Goal: Check status: Check status

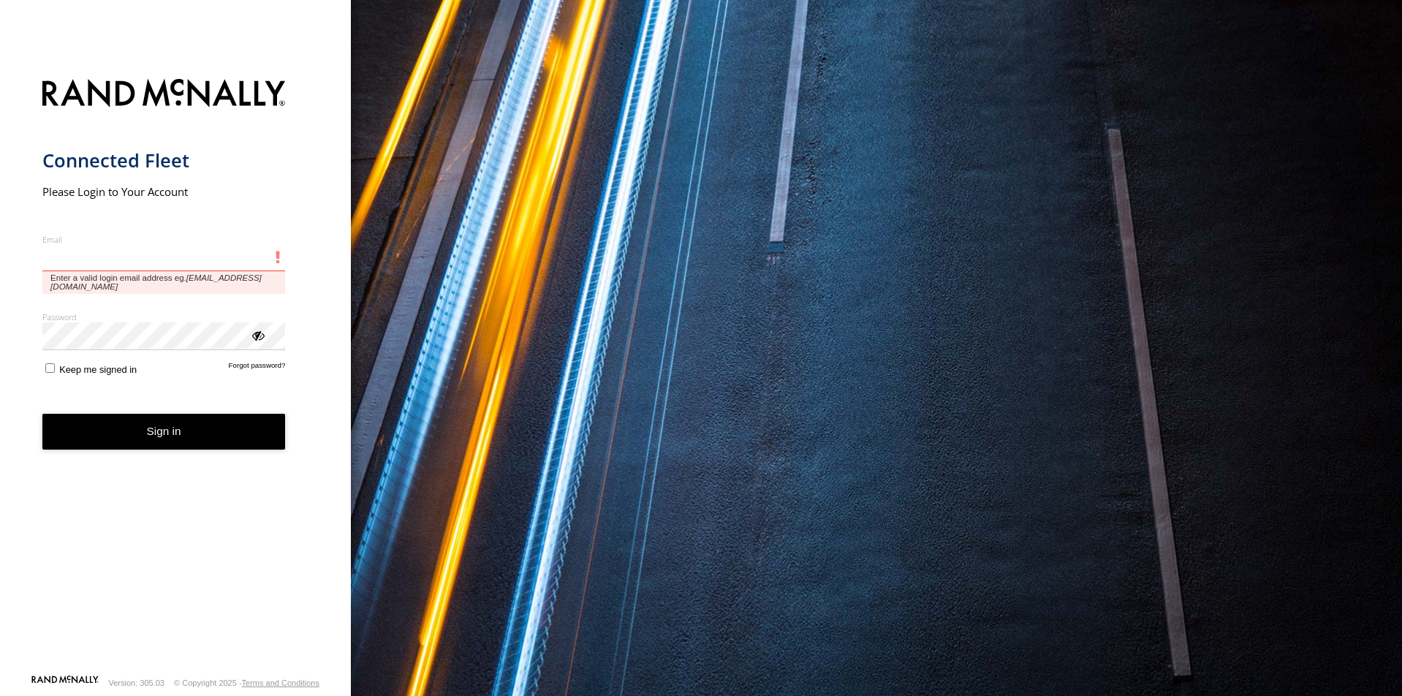
type input "**********"
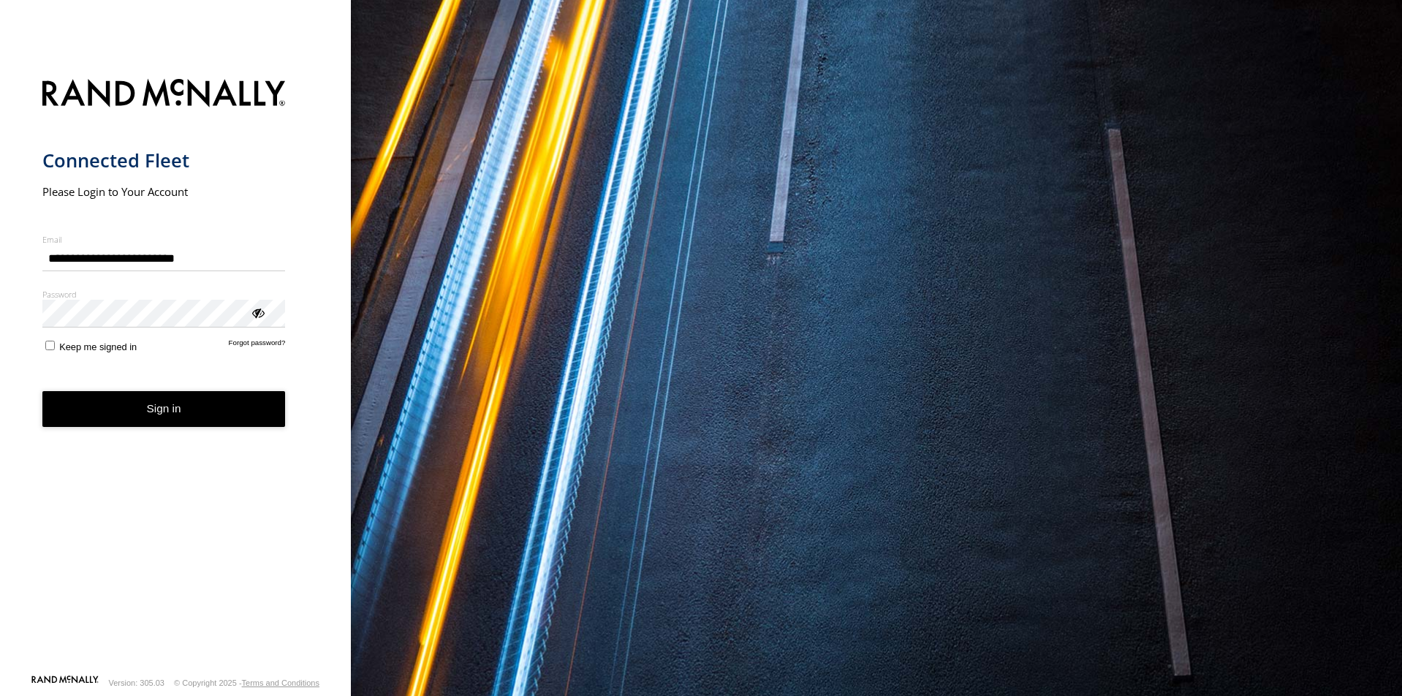
click at [173, 417] on button "Sign in" at bounding box center [163, 409] width 243 height 36
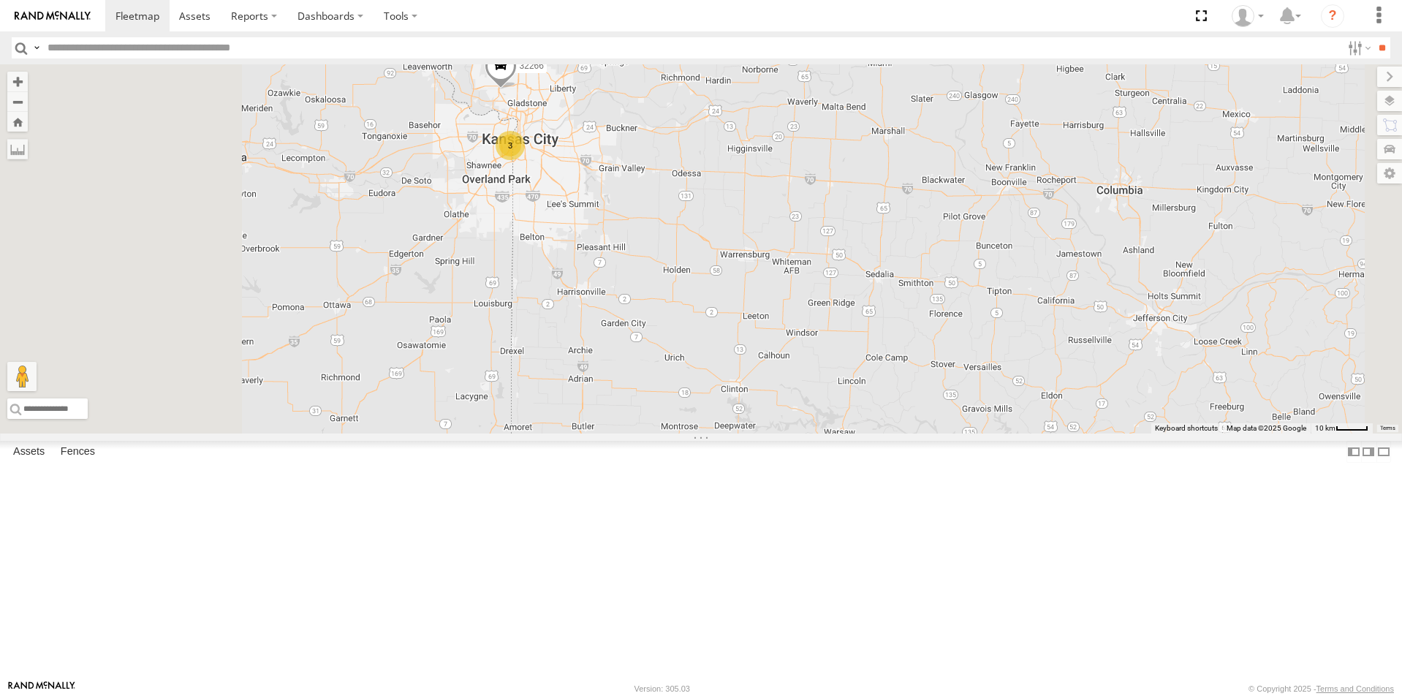
drag, startPoint x: 758, startPoint y: 323, endPoint x: 780, endPoint y: 328, distance: 22.5
click at [780, 328] on div "5150833 53315 7324641 1034 60419 53005 4606 60418 New 60424 593302 3 32266" at bounding box center [701, 248] width 1402 height 369
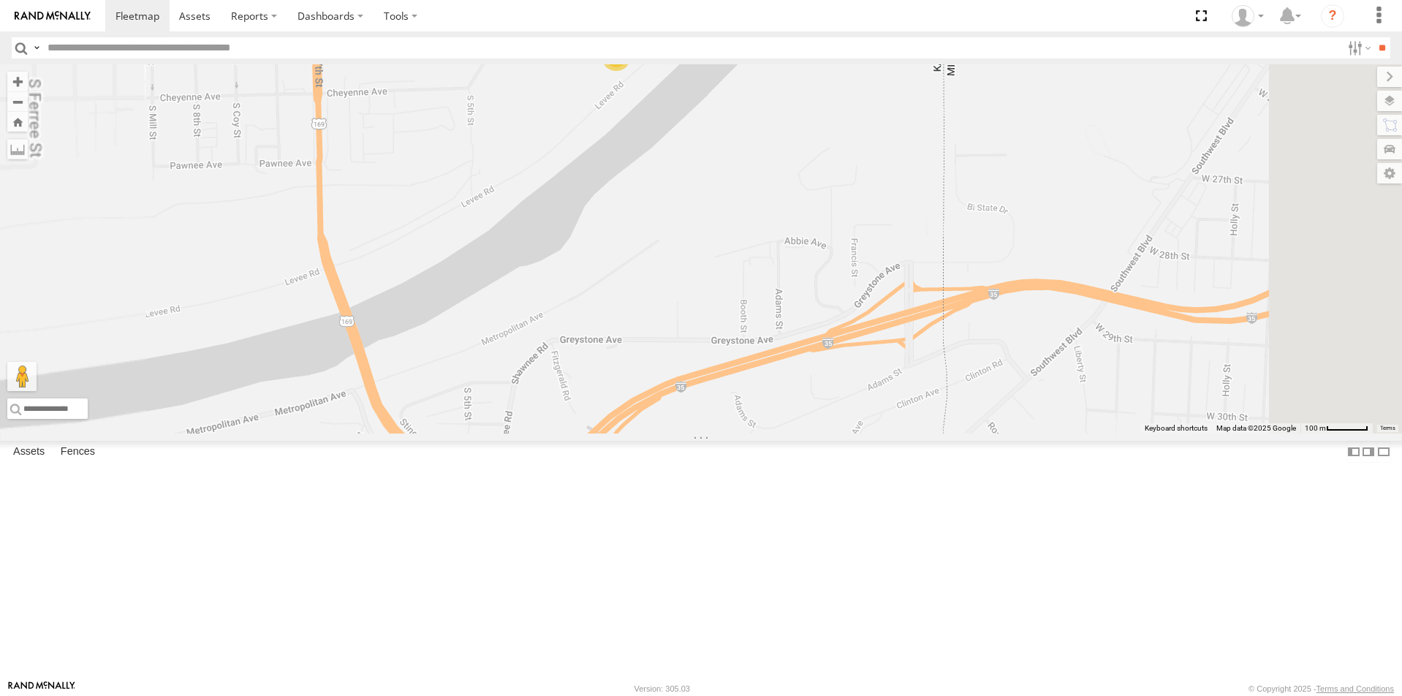
drag, startPoint x: 725, startPoint y: 202, endPoint x: 760, endPoint y: 249, distance: 58.9
click at [757, 250] on div "5150833 53315 7324641 1034 60419 53005 4606 60418 New 60424 593302 32266 P19194…" at bounding box center [701, 248] width 1402 height 369
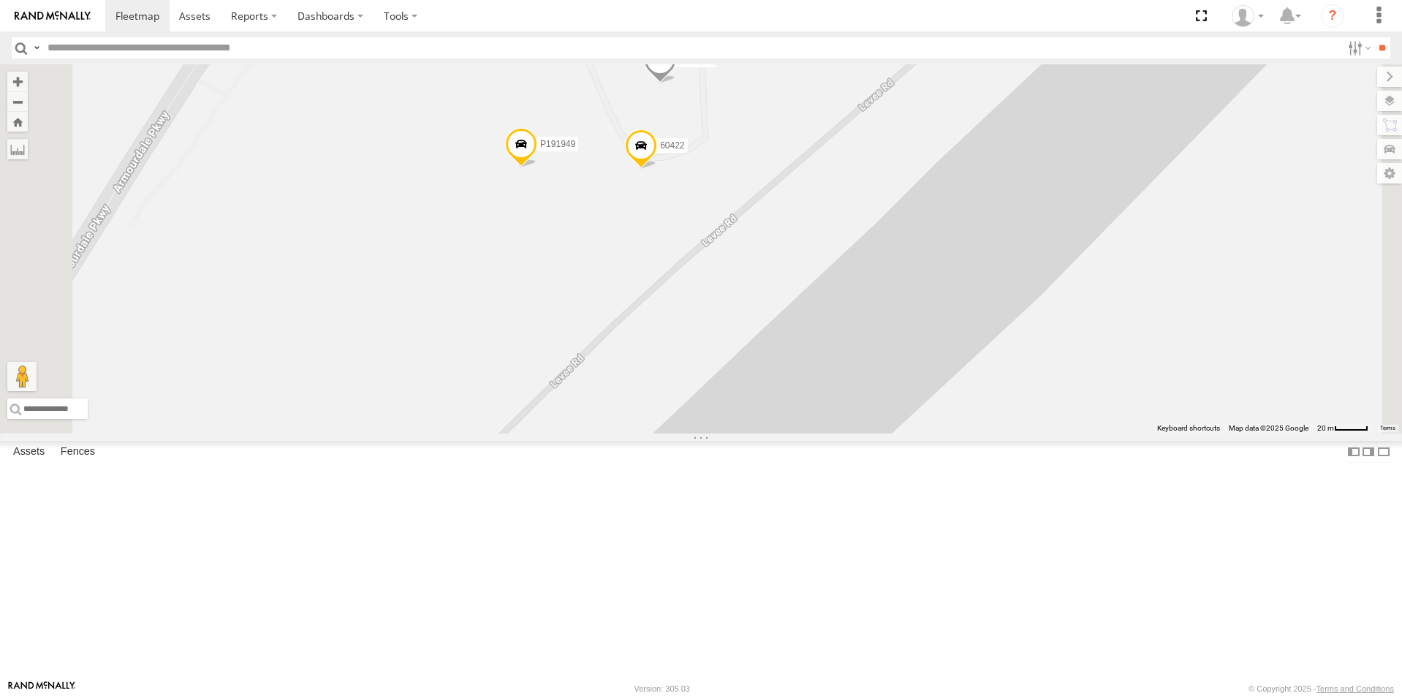
drag, startPoint x: 824, startPoint y: 227, endPoint x: 818, endPoint y: 330, distance: 102.5
click at [818, 330] on div "5150833 53315 7324641 1034 60419 53005 4606 60418 New 60424 593302 32266 P19194…" at bounding box center [701, 248] width 1402 height 369
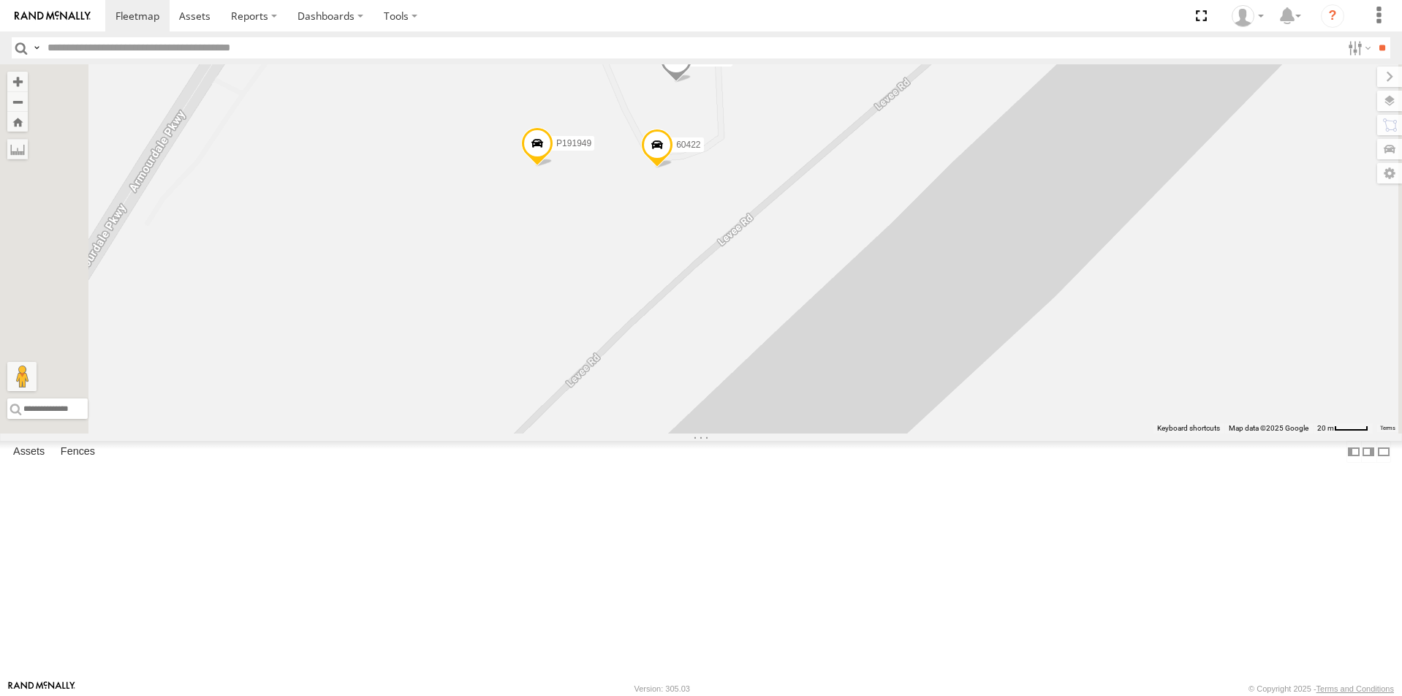
click at [673, 168] on span at bounding box center [657, 148] width 32 height 39
click at [799, 333] on div "5150833 53315 7324641 1034 60419 53005 4606 60418 New 60424 593302 32266 P19194…" at bounding box center [701, 248] width 1402 height 369
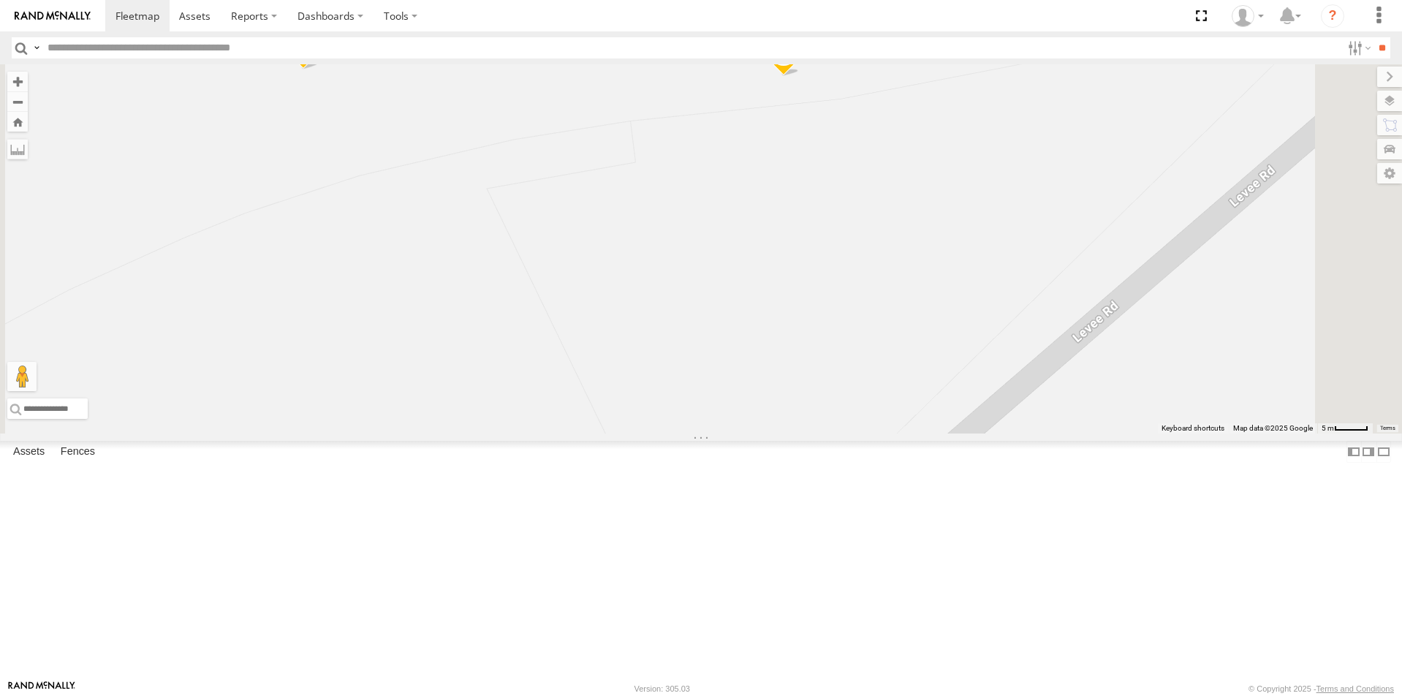
drag, startPoint x: 831, startPoint y: 298, endPoint x: 837, endPoint y: 382, distance: 84.3
click at [837, 382] on div "5150833 53315 7324641 1034 60419 53005 4606 60418 New 60424 593302 32266 P19194…" at bounding box center [701, 248] width 1402 height 369
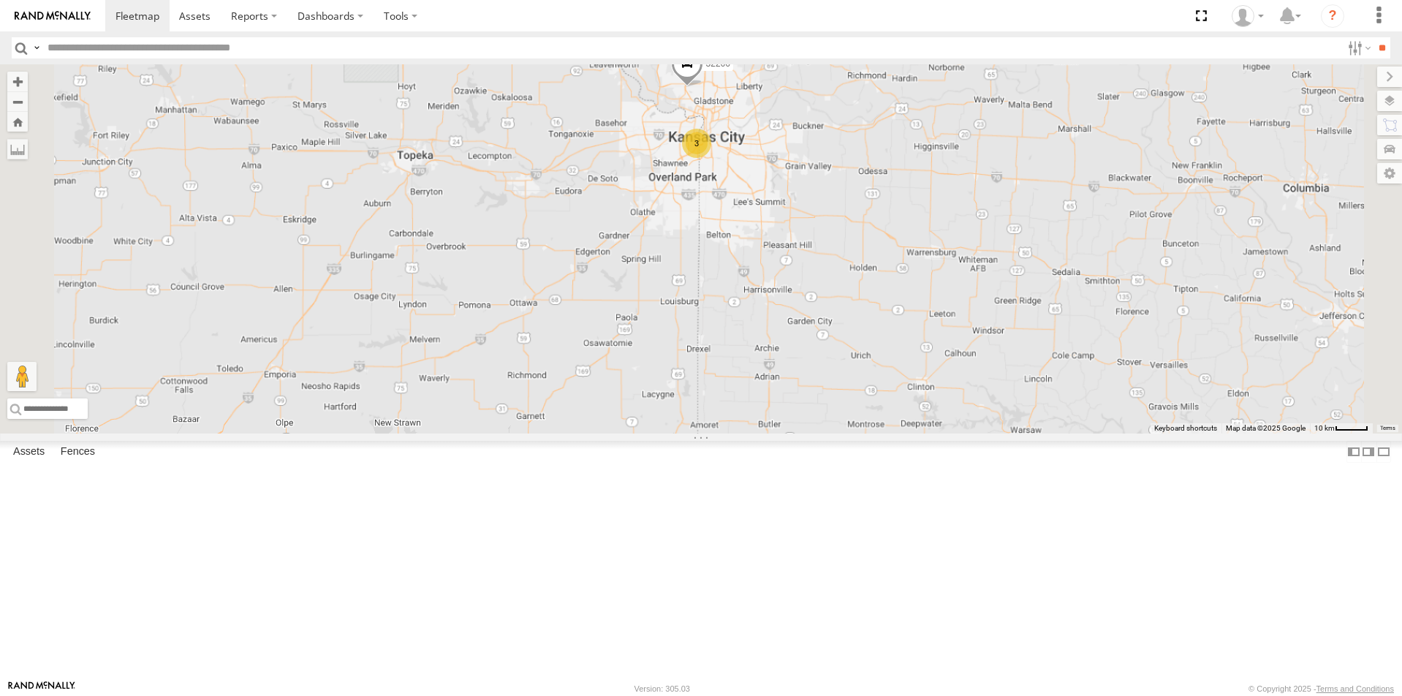
drag, startPoint x: 787, startPoint y: 365, endPoint x: 820, endPoint y: 212, distance: 156.5
click at [820, 212] on div "5150833 53315 7324641 1034 60419 53005 4606 60418 New 60424 593302 32266 3" at bounding box center [701, 248] width 1402 height 369
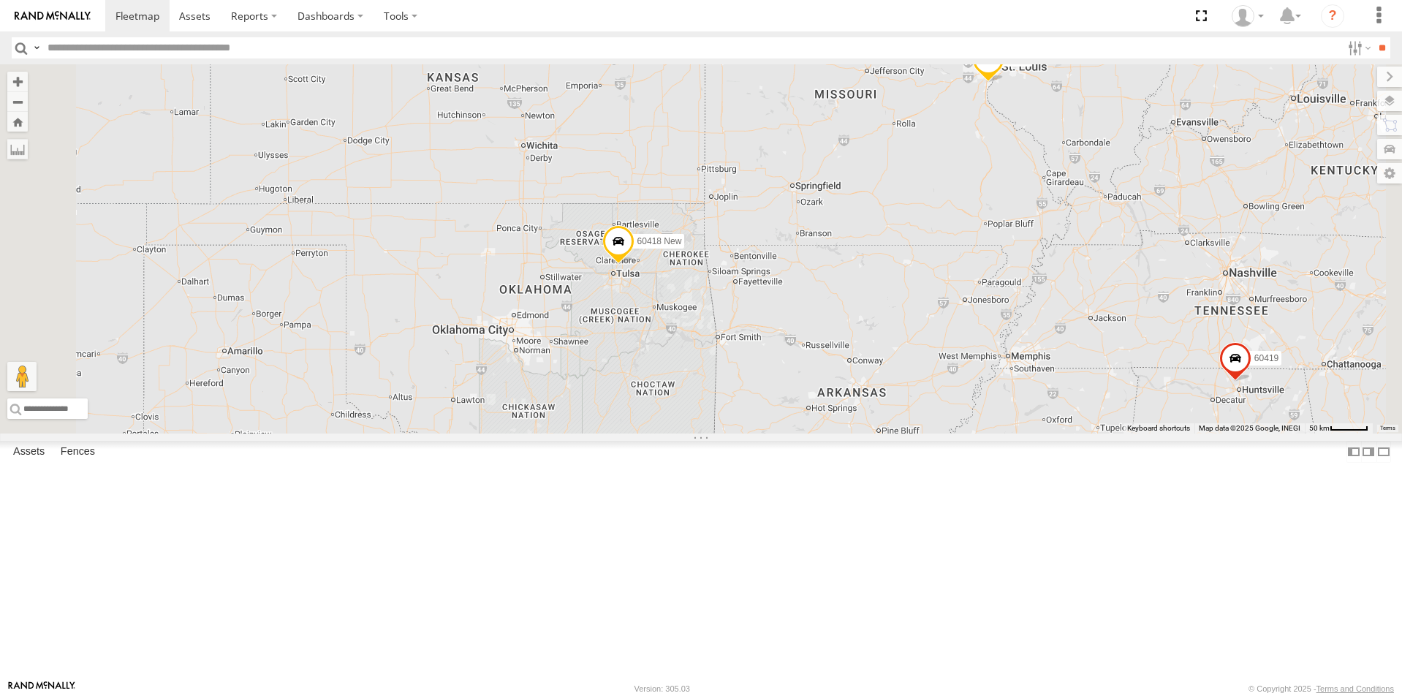
drag, startPoint x: 974, startPoint y: 381, endPoint x: 1025, endPoint y: 286, distance: 107.9
click at [1025, 286] on div "5150833 53315 7324641 1034 60419 53005 4606 60418 New 60424 593302 60420 1035 2…" at bounding box center [701, 248] width 1402 height 369
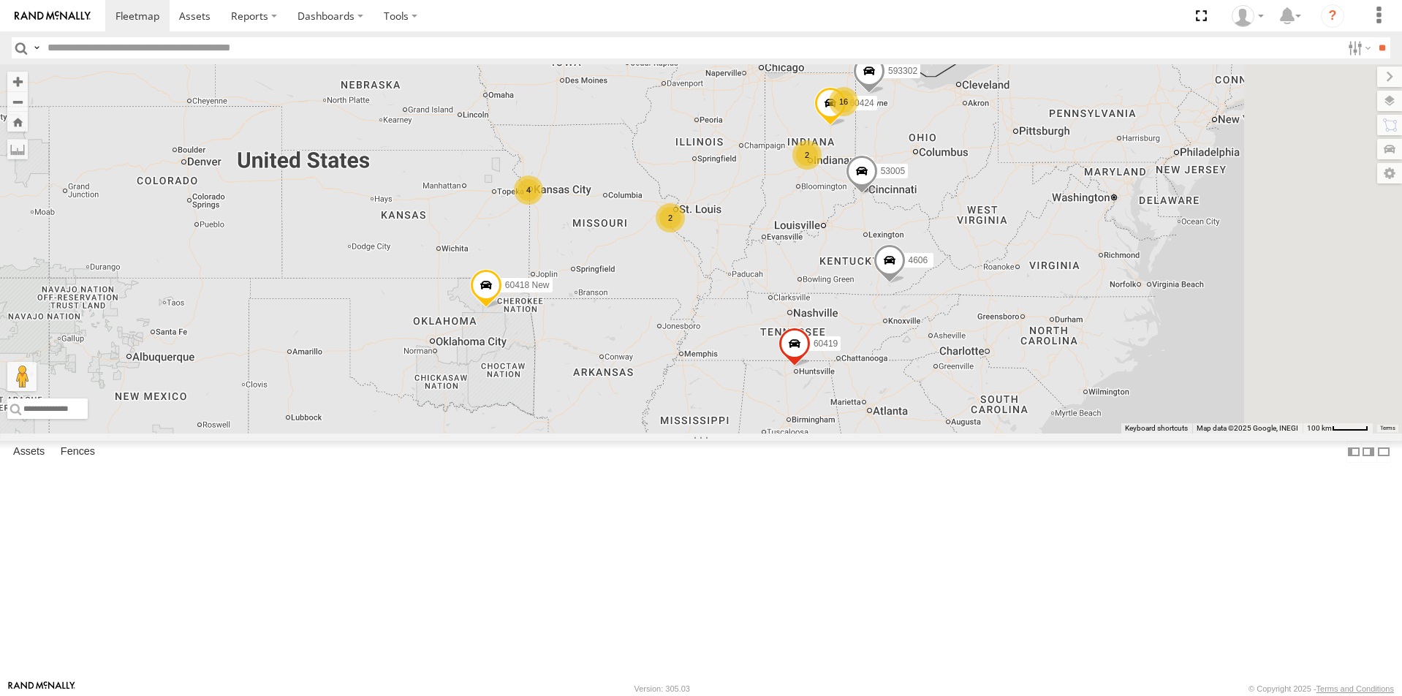
drag, startPoint x: 935, startPoint y: 447, endPoint x: 752, endPoint y: 493, distance: 189.2
click at [749, 434] on div "5150833 53315 7324641 1034 60419 53005 4606 60418 New 60424 593302 16 2 2 4" at bounding box center [701, 248] width 1402 height 369
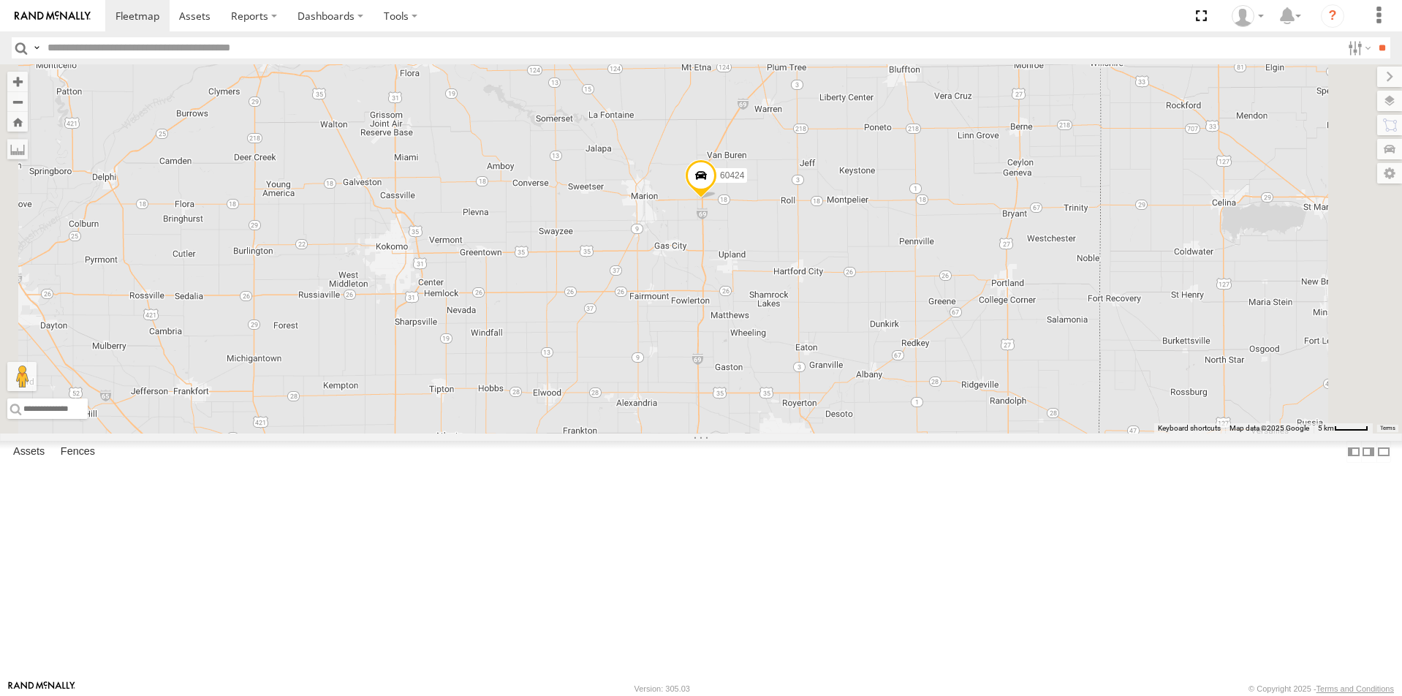
drag, startPoint x: 1035, startPoint y: 257, endPoint x: 902, endPoint y: 459, distance: 241.7
click at [902, 434] on div "5150833 53315 7324641 1034 60419 53005 4606 60418 New 60424 593302 1035 60420 W…" at bounding box center [701, 248] width 1402 height 369
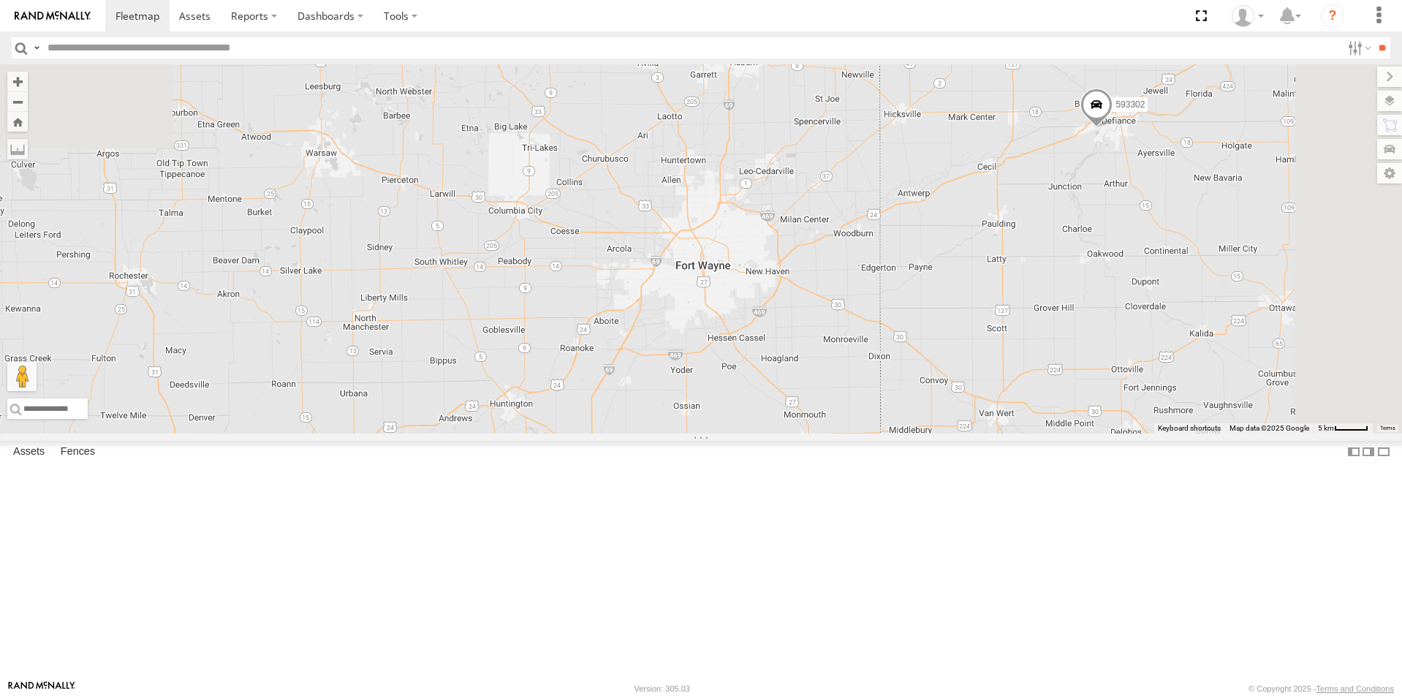
drag, startPoint x: 945, startPoint y: 409, endPoint x: 966, endPoint y: 471, distance: 65.7
click at [966, 434] on div "5150833 53315 7324641 1034 60419 53005 4606 60418 New 60424 593302 1035 60420 W…" at bounding box center [701, 248] width 1402 height 369
